Goal: Task Accomplishment & Management: Use online tool/utility

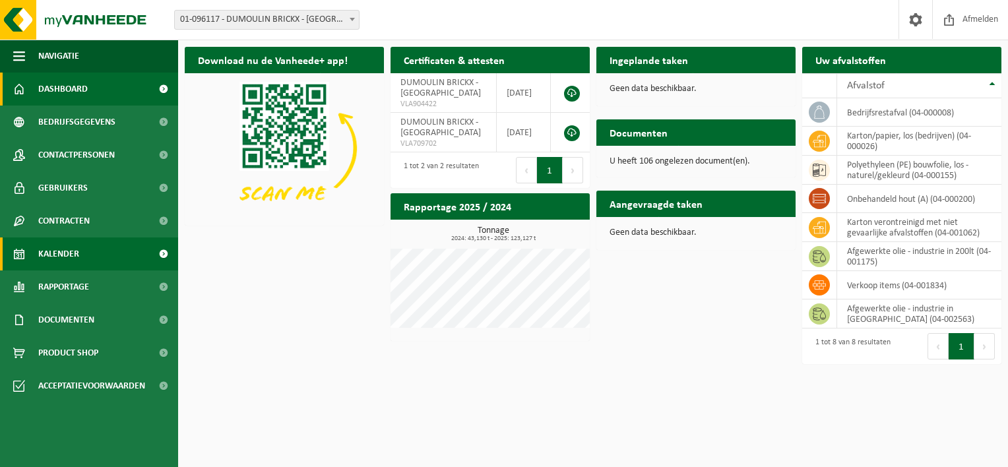
click at [95, 266] on link "Kalender" at bounding box center [89, 253] width 178 height 33
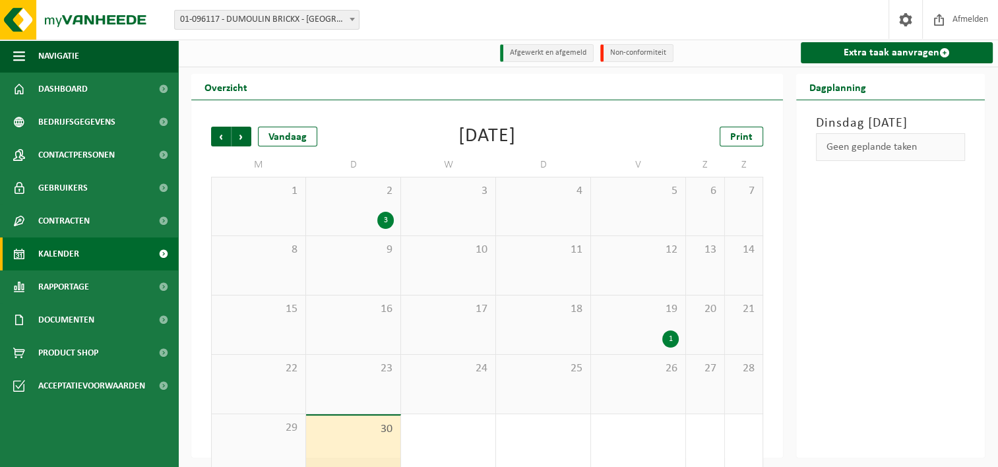
scroll to position [22, 0]
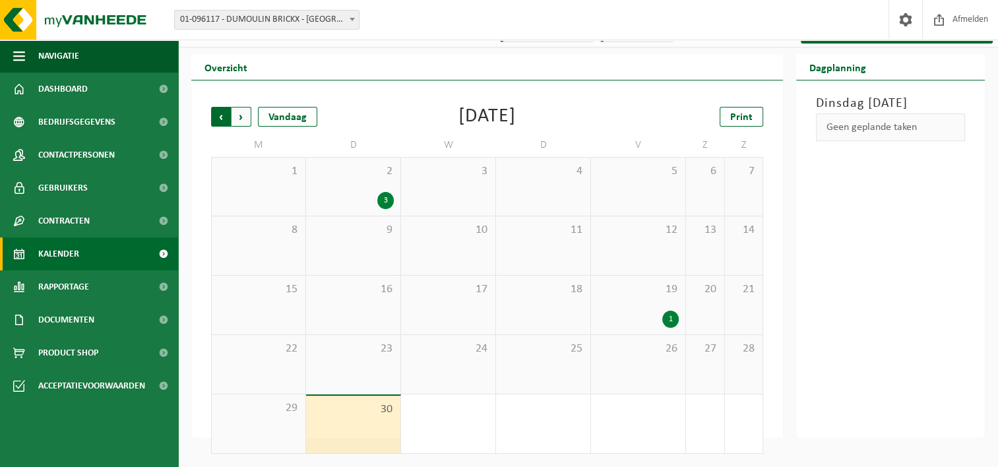
click at [250, 117] on span "Volgende" at bounding box center [242, 117] width 20 height 20
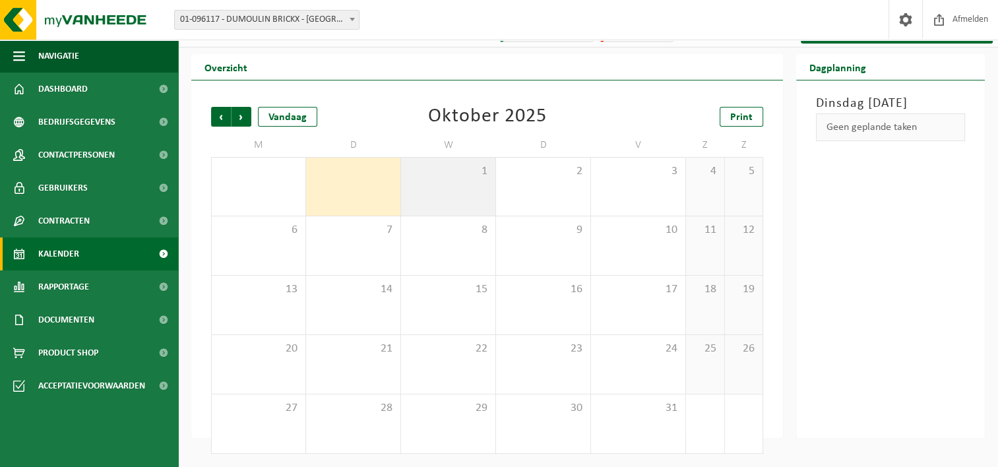
click at [456, 187] on div "1" at bounding box center [448, 187] width 94 height 58
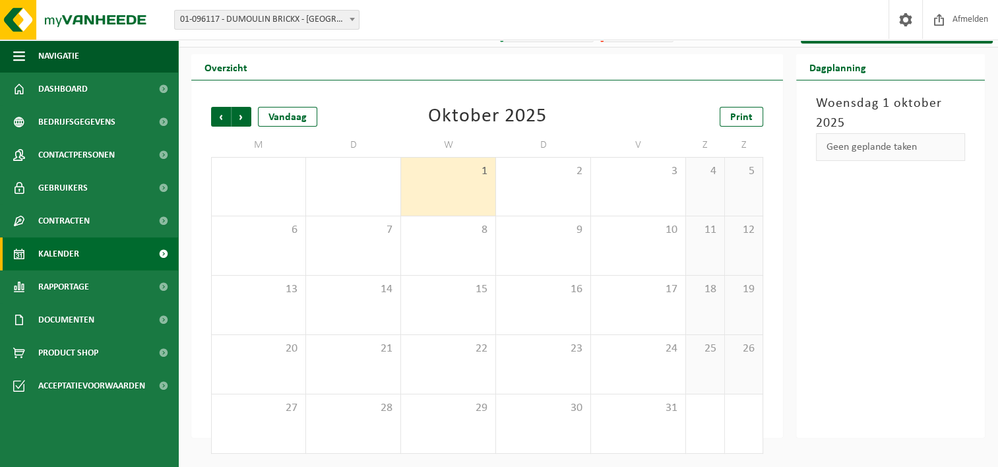
click at [456, 187] on div "1" at bounding box center [448, 187] width 94 height 58
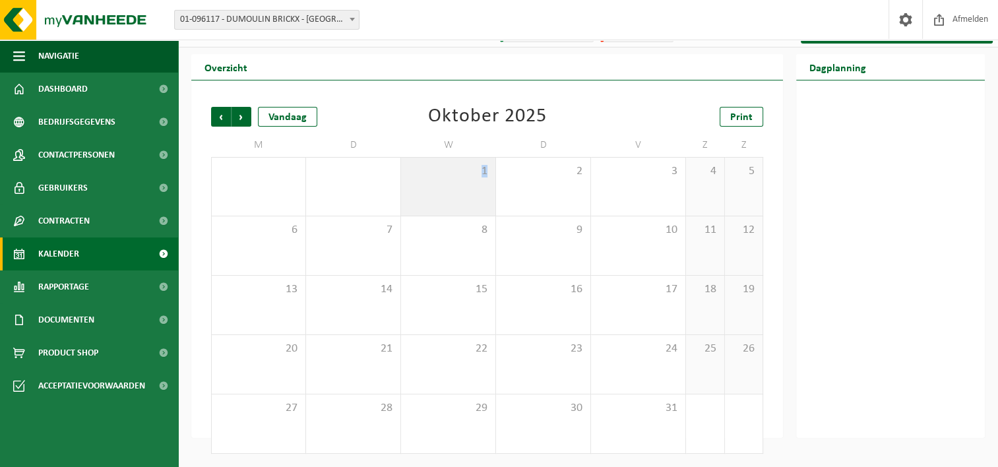
click at [456, 187] on div "1" at bounding box center [448, 187] width 94 height 58
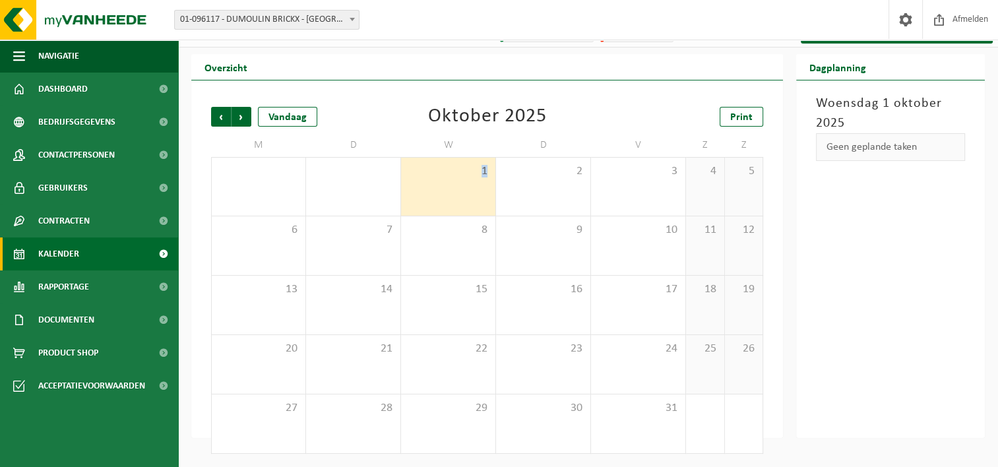
drag, startPoint x: 456, startPoint y: 187, endPoint x: 449, endPoint y: 186, distance: 7.9
click at [449, 186] on div "1" at bounding box center [448, 187] width 94 height 58
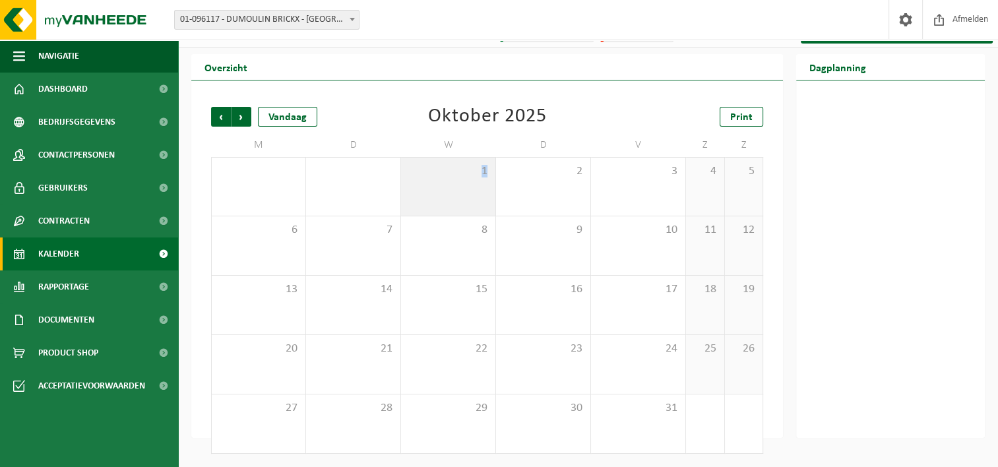
click at [456, 193] on div "1" at bounding box center [448, 187] width 94 height 58
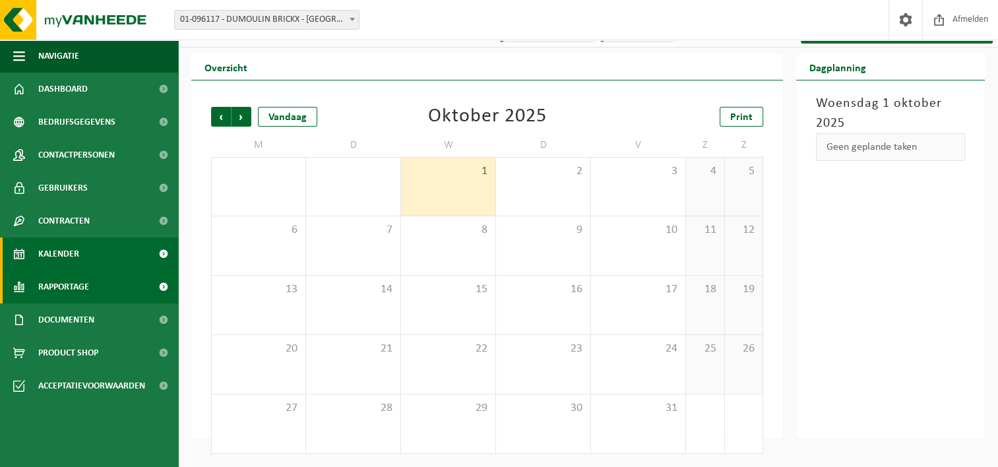
click at [114, 276] on link "Rapportage" at bounding box center [89, 286] width 178 height 33
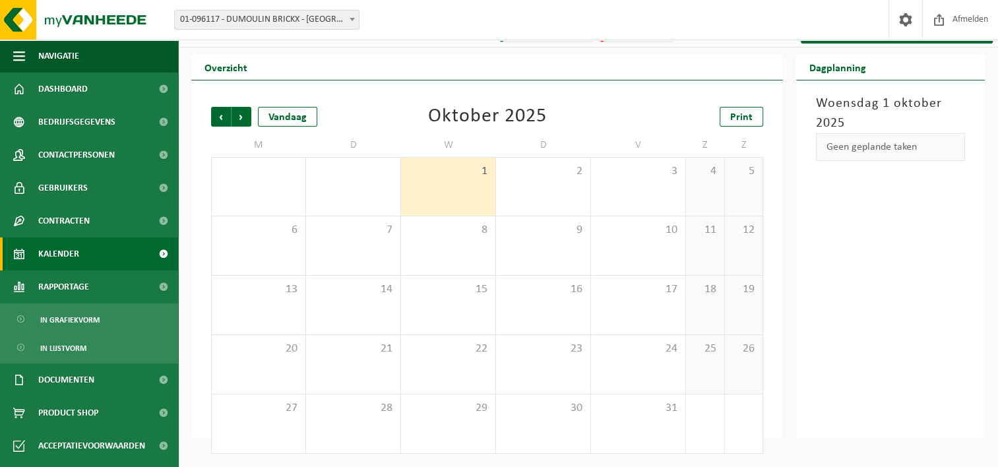
scroll to position [0, 0]
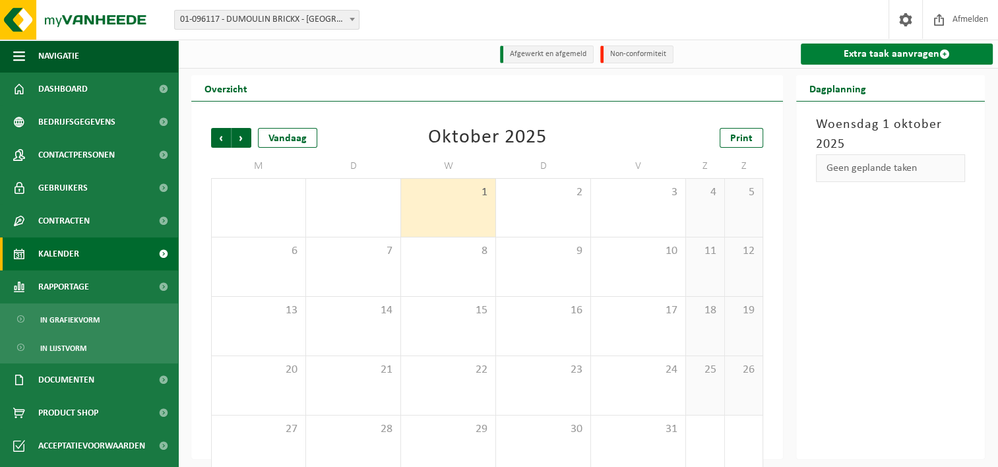
click at [844, 50] on link "Extra taak aanvragen" at bounding box center [897, 54] width 192 height 21
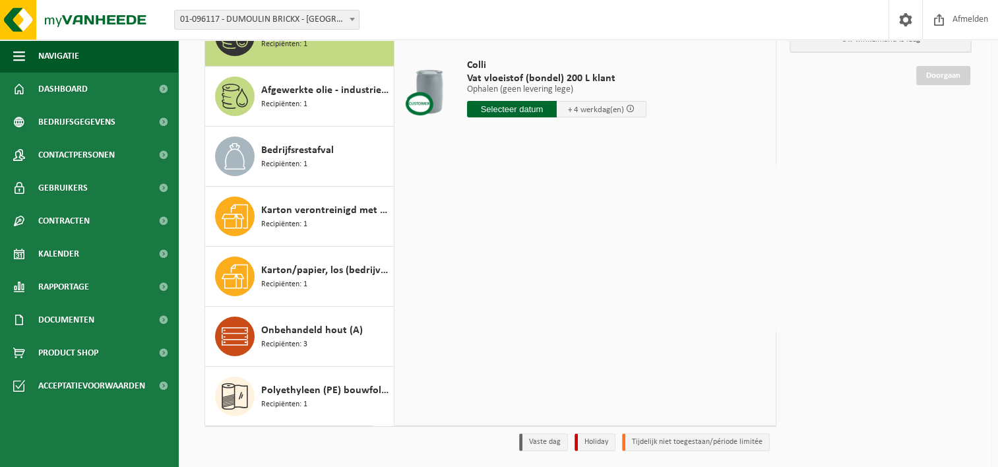
scroll to position [132, 0]
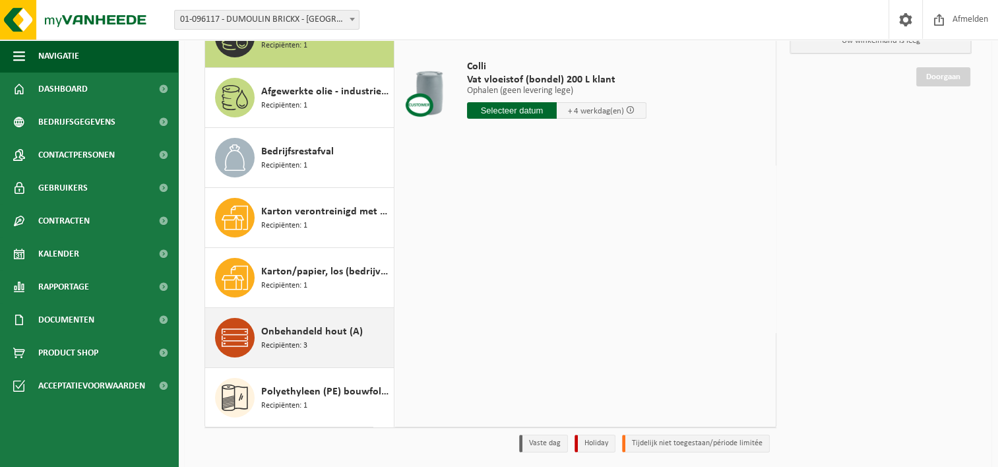
click at [354, 361] on div "Onbehandeld hout (A) Recipiënten: 3" at bounding box center [299, 337] width 189 height 59
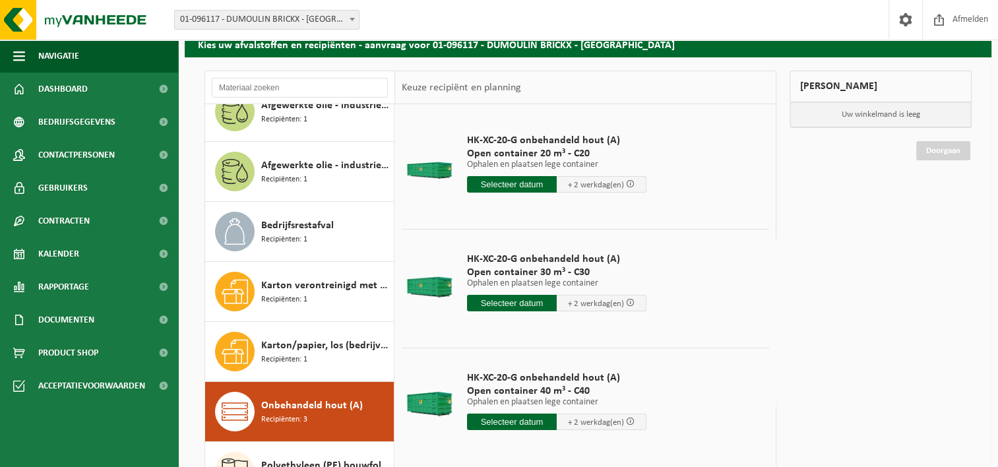
scroll to position [57, 0]
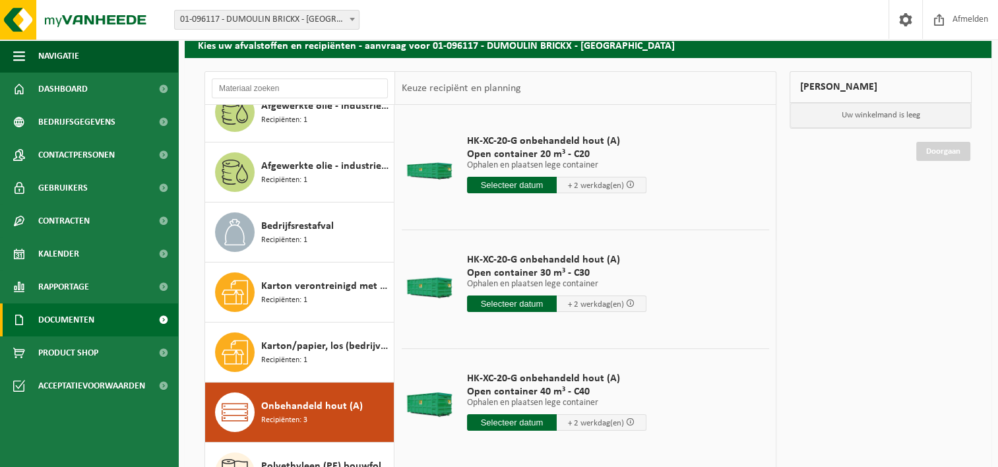
click at [105, 323] on link "Documenten" at bounding box center [89, 319] width 178 height 33
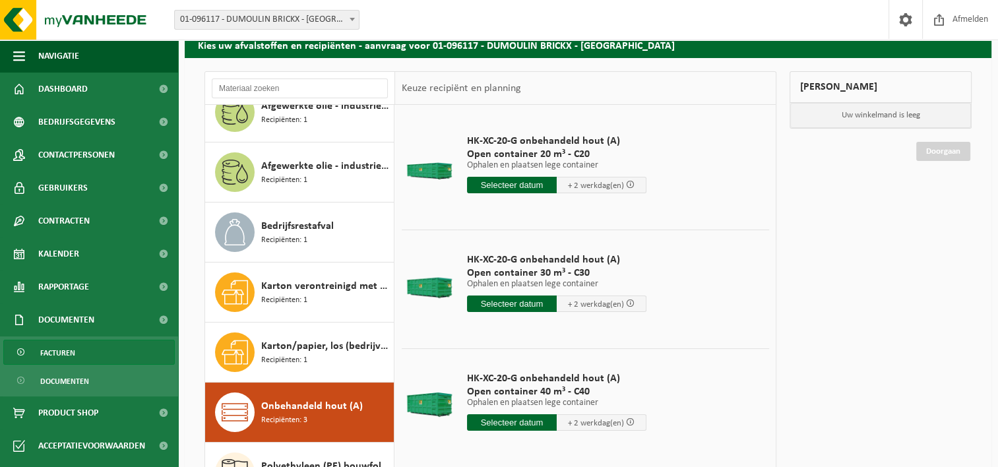
scroll to position [82, 0]
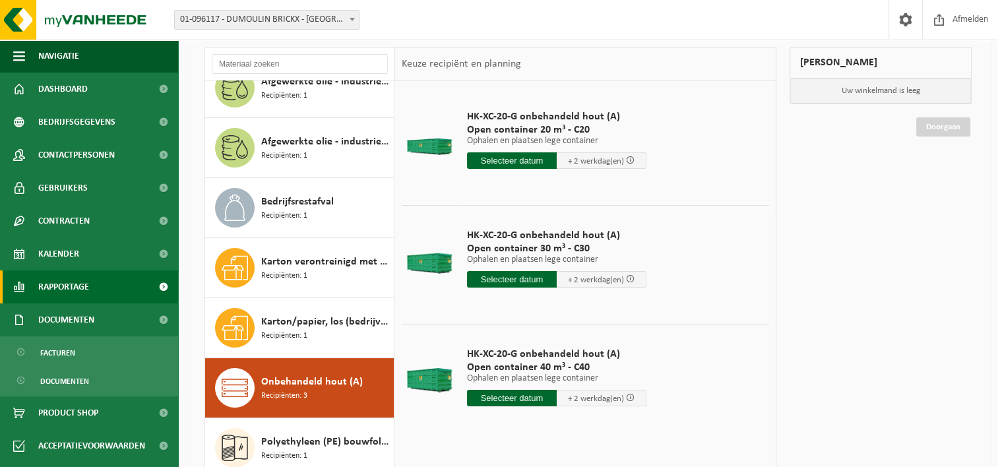
click at [70, 299] on span "Rapportage" at bounding box center [63, 286] width 51 height 33
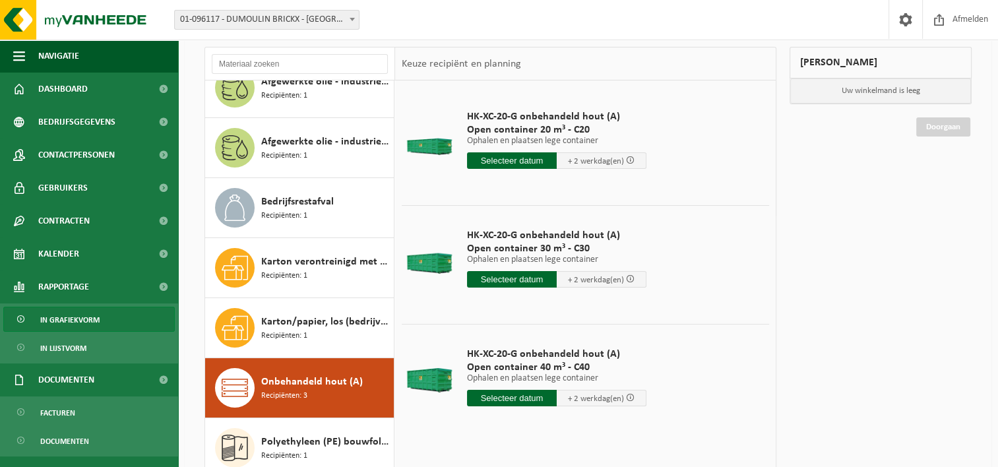
click at [71, 322] on span "In grafiekvorm" at bounding box center [69, 319] width 59 height 25
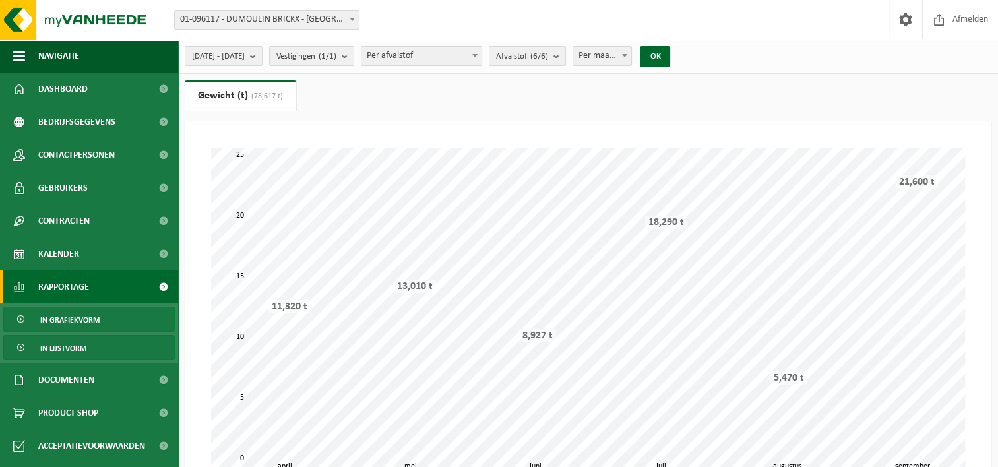
click at [67, 351] on span "In lijstvorm" at bounding box center [63, 348] width 46 height 25
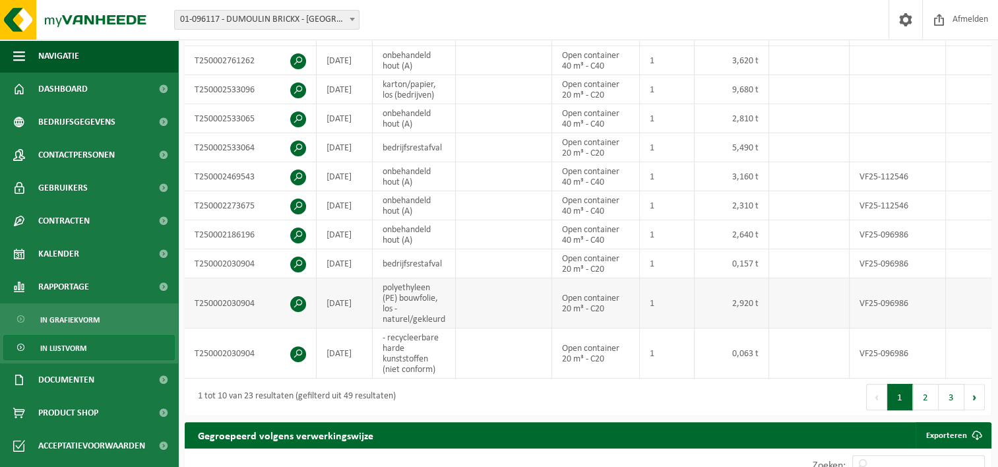
scroll to position [322, 0]
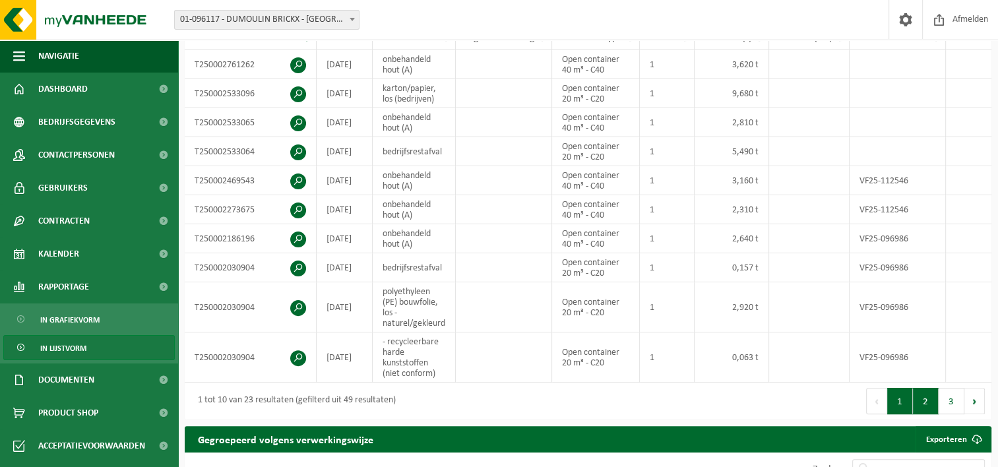
click at [924, 407] on button "2" at bounding box center [926, 401] width 26 height 26
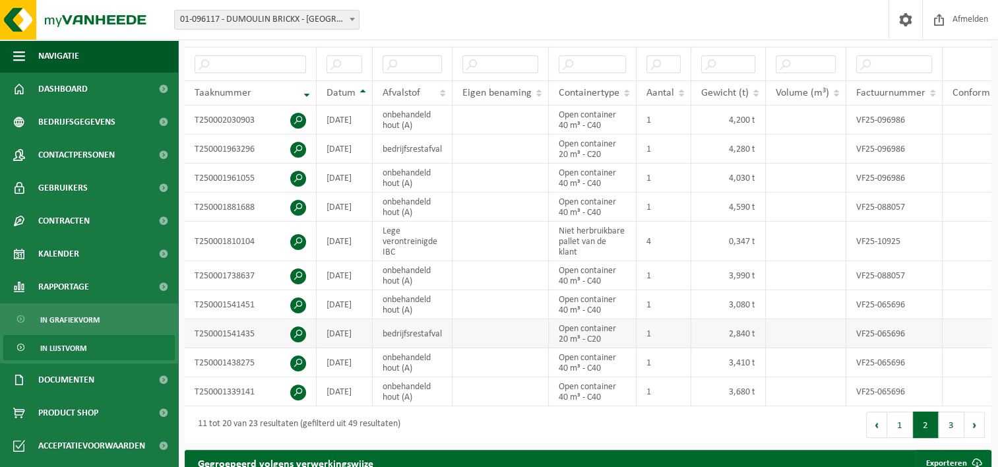
scroll to position [265, 0]
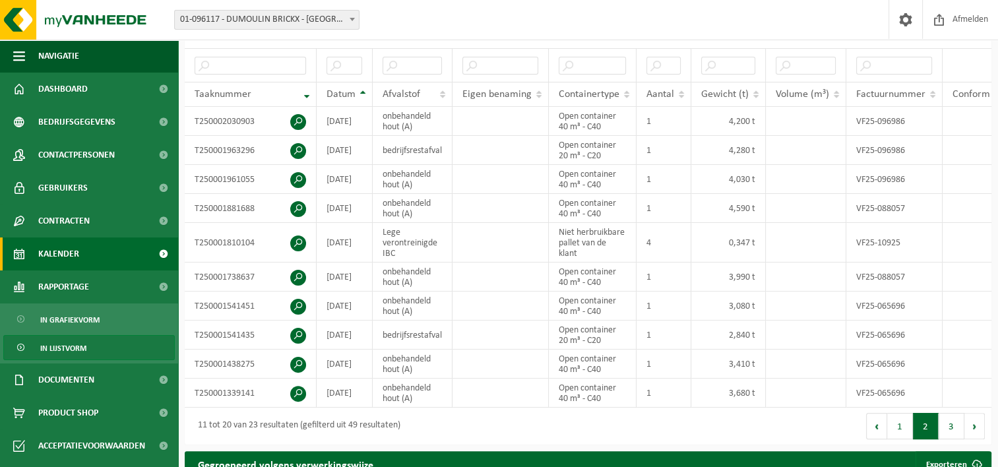
click at [93, 257] on link "Kalender" at bounding box center [89, 253] width 178 height 33
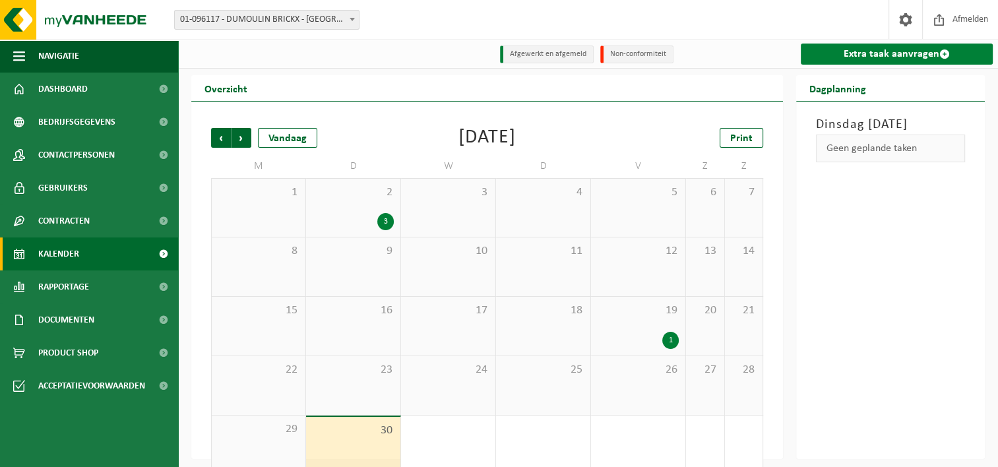
click at [804, 53] on link "Extra taak aanvragen" at bounding box center [897, 54] width 192 height 21
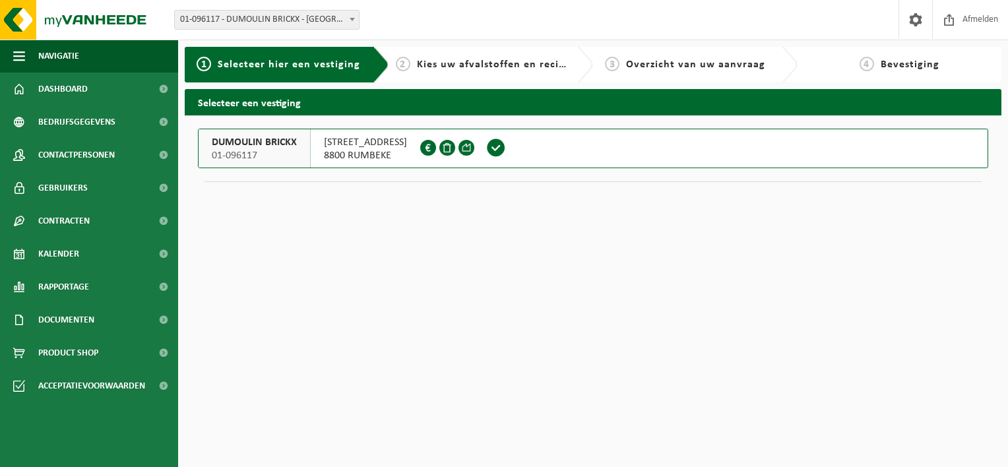
click at [506, 150] on span at bounding box center [496, 148] width 20 height 20
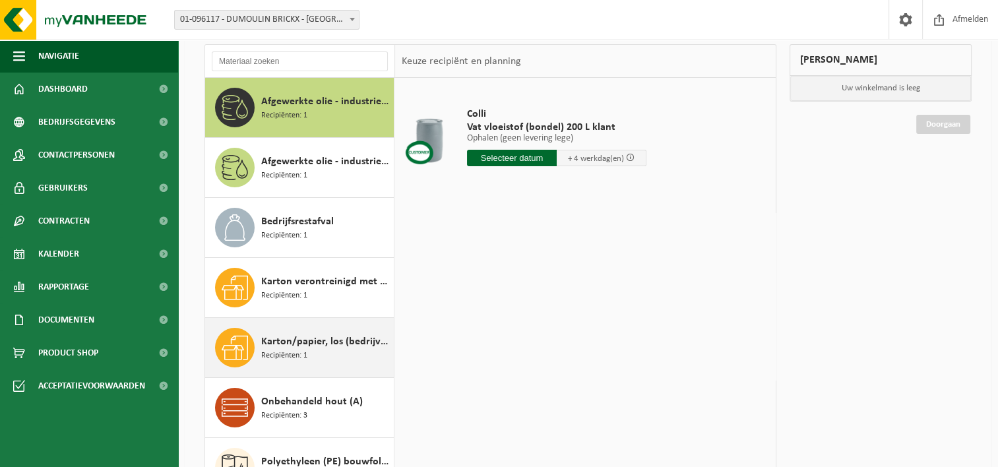
scroll to position [22, 0]
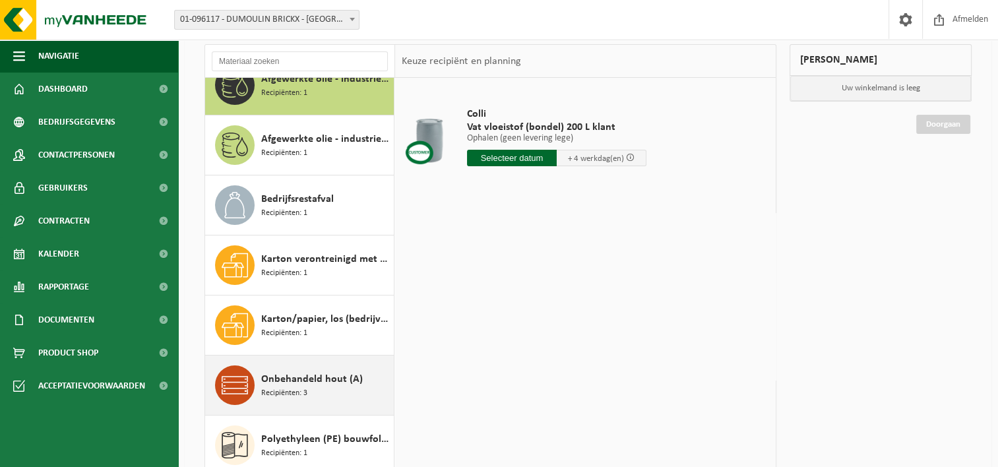
click at [274, 366] on div "Onbehandeld hout (A) Recipiënten: 3" at bounding box center [325, 385] width 129 height 40
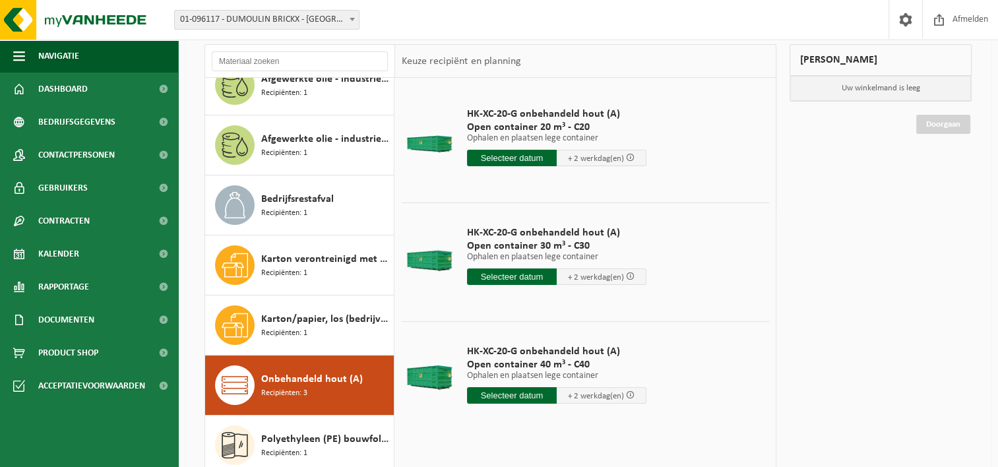
click at [517, 395] on input "text" at bounding box center [512, 395] width 90 height 16
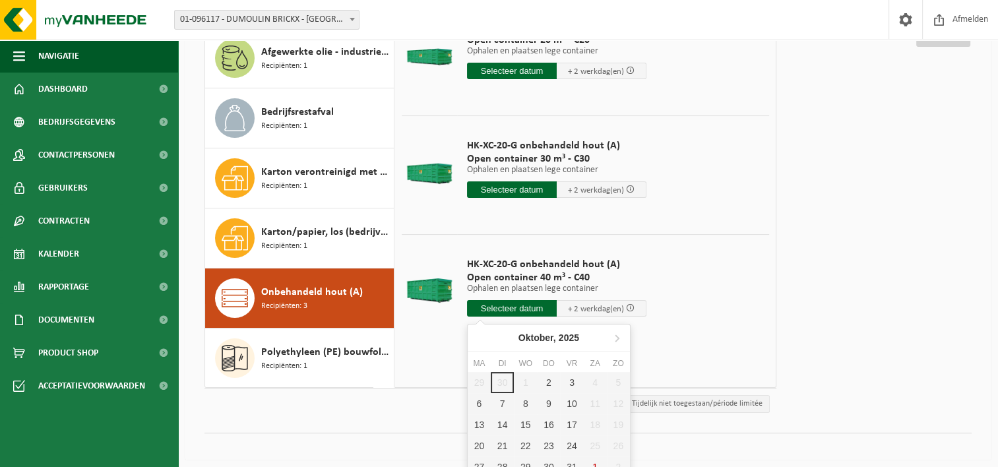
scroll to position [182, 0]
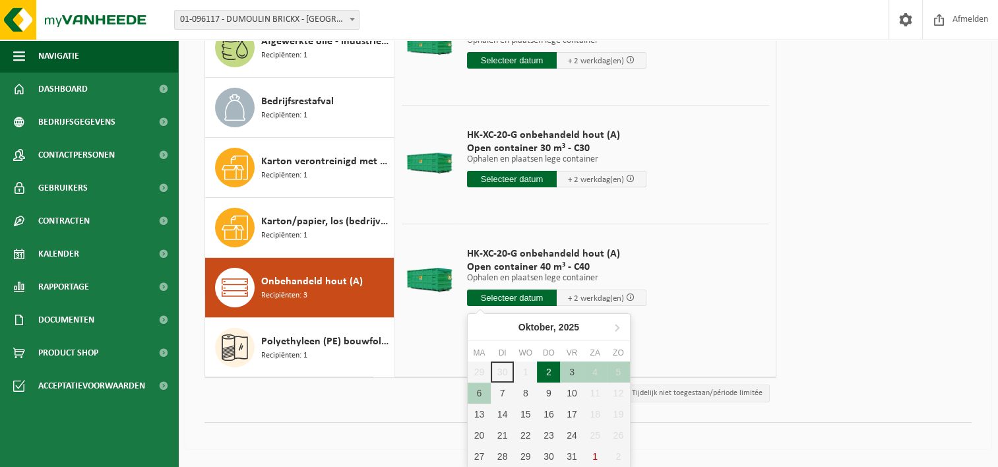
click at [552, 369] on div "2" at bounding box center [548, 371] width 23 height 21
type input "Van 2025-10-02"
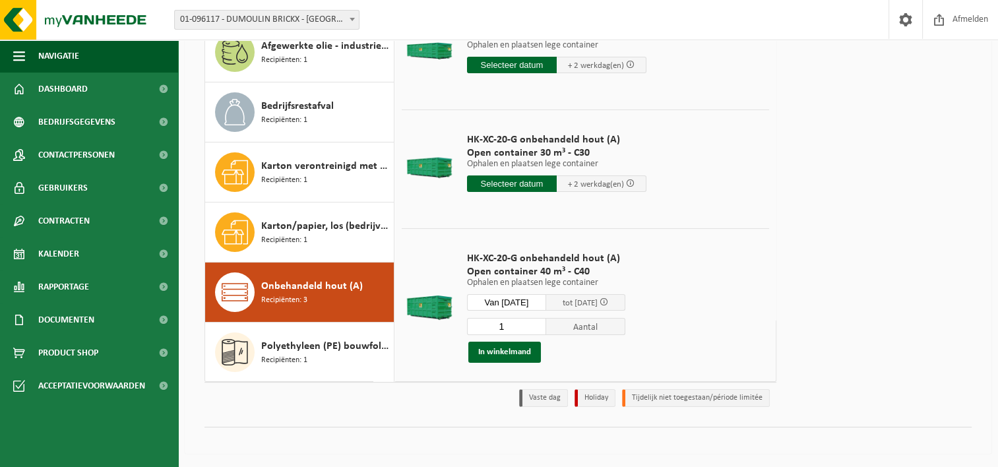
scroll to position [177, 0]
click at [608, 303] on span at bounding box center [604, 302] width 9 height 9
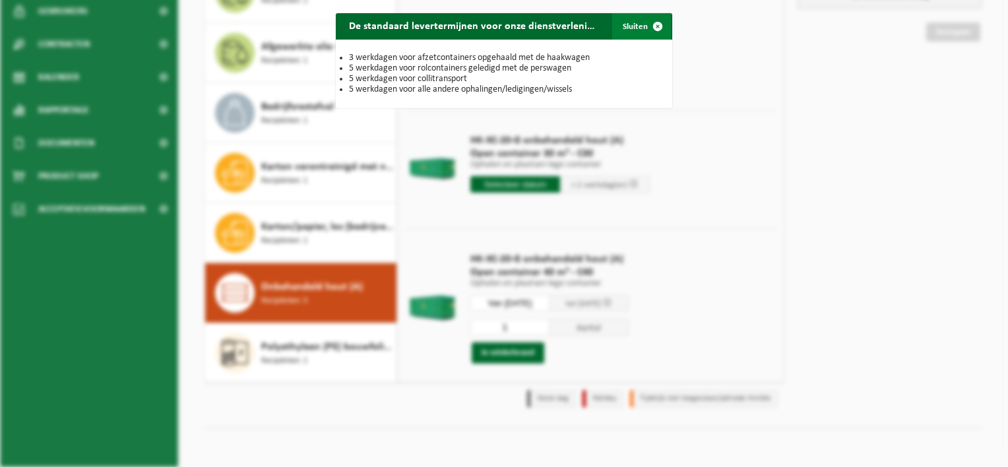
click at [654, 28] on span "button" at bounding box center [657, 26] width 26 height 26
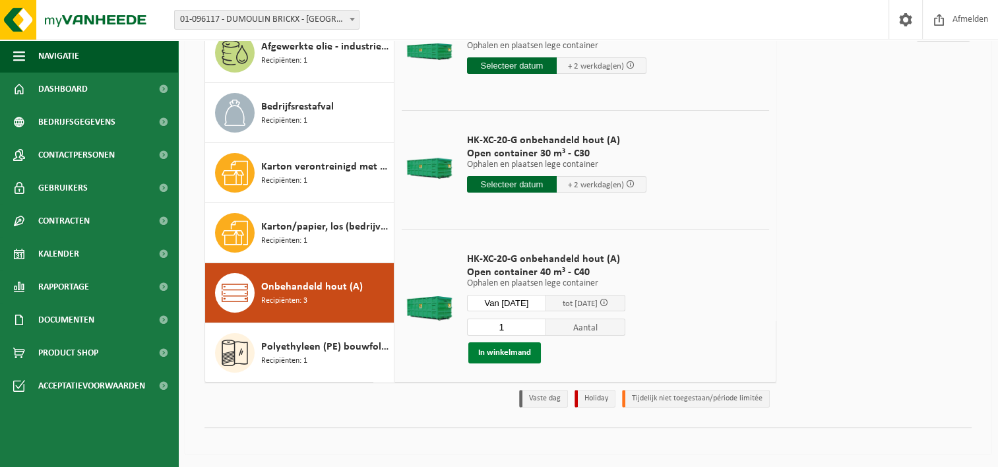
click at [507, 354] on button "In winkelmand" at bounding box center [504, 352] width 73 height 21
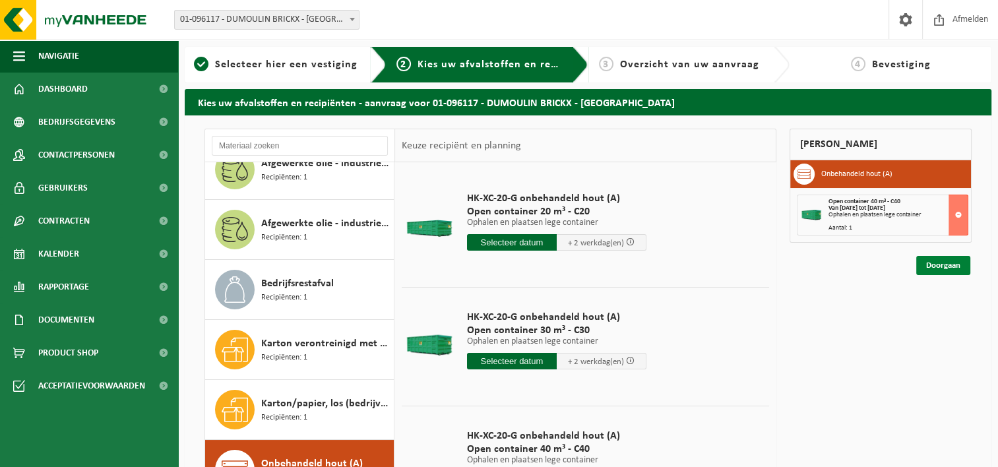
click at [933, 261] on link "Doorgaan" at bounding box center [943, 265] width 54 height 19
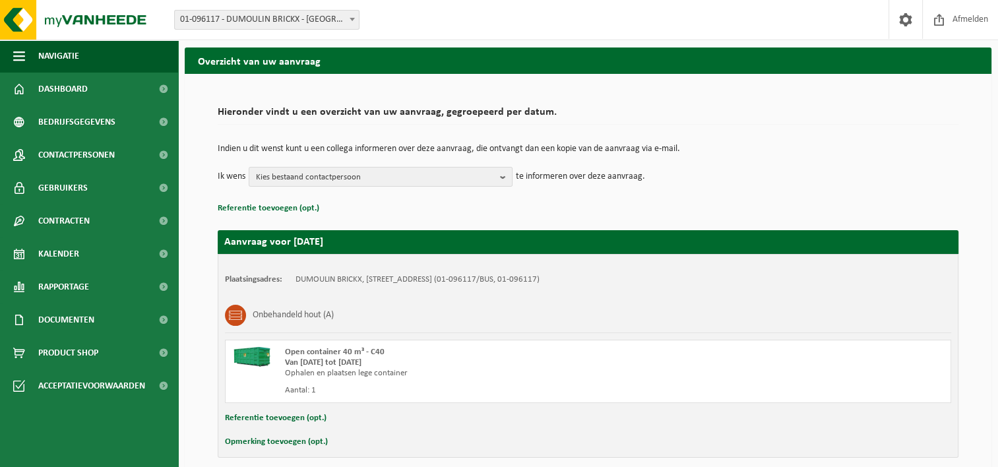
scroll to position [44, 0]
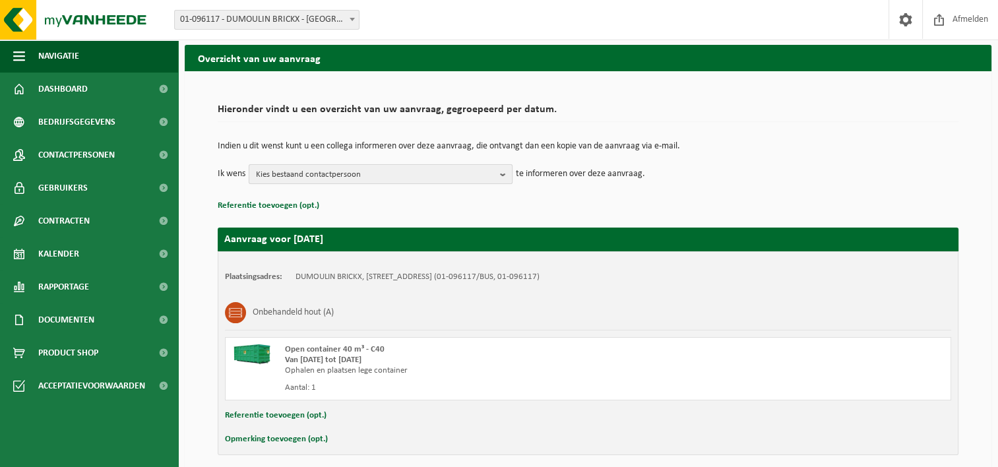
click at [506, 172] on b "button" at bounding box center [506, 174] width 12 height 18
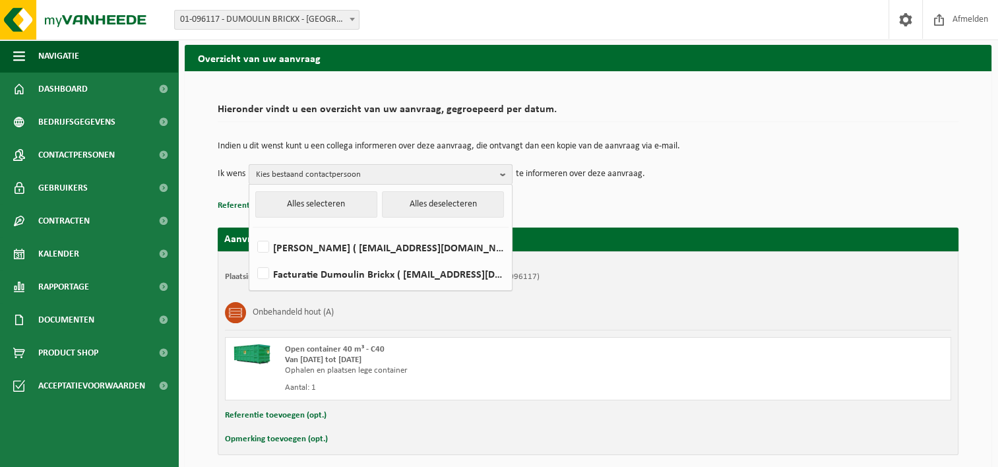
click at [506, 172] on b "button" at bounding box center [506, 174] width 12 height 19
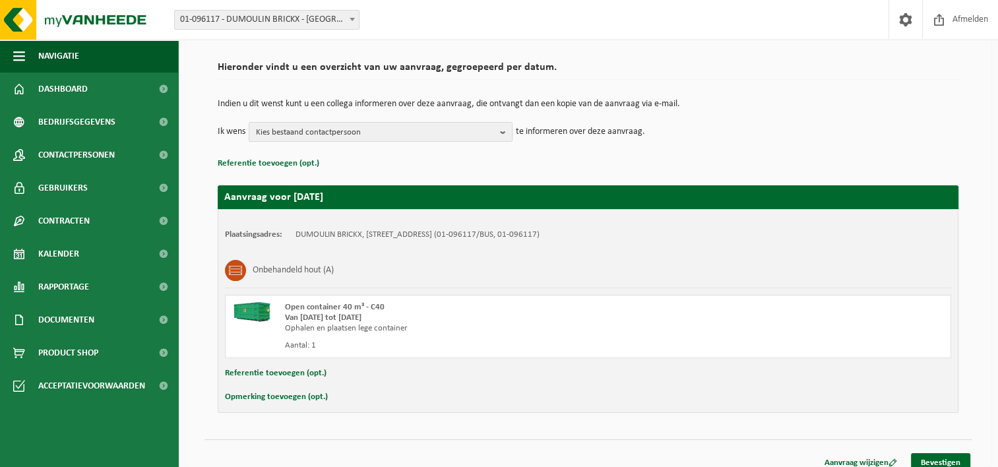
scroll to position [98, 0]
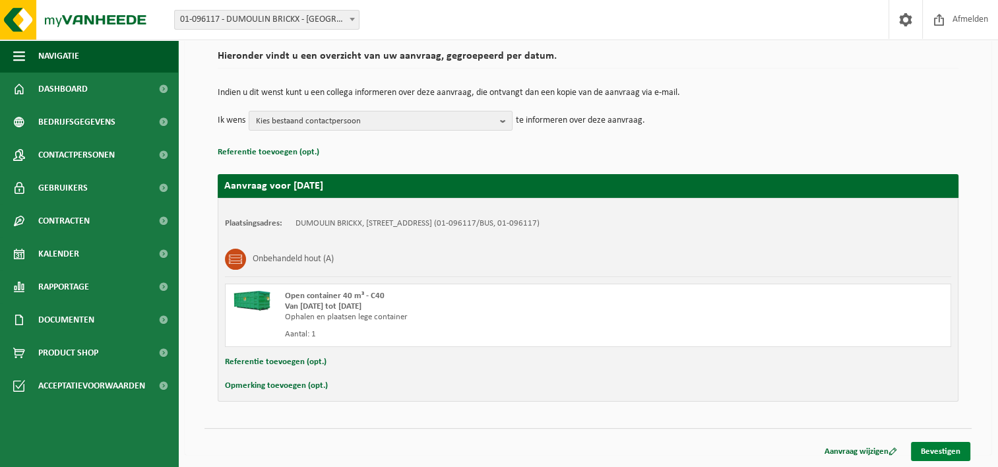
click at [945, 446] on link "Bevestigen" at bounding box center [940, 451] width 59 height 19
